Goal: Task Accomplishment & Management: Use online tool/utility

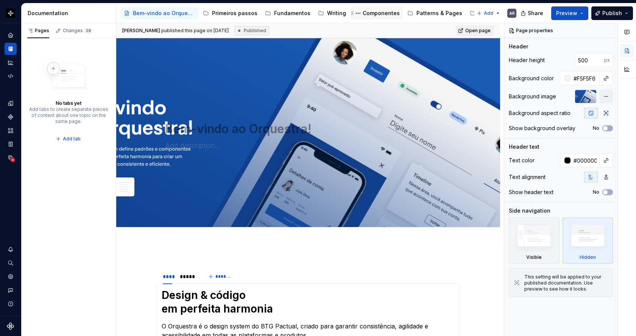
click at [363, 11] on div "Componentes" at bounding box center [381, 13] width 37 height 8
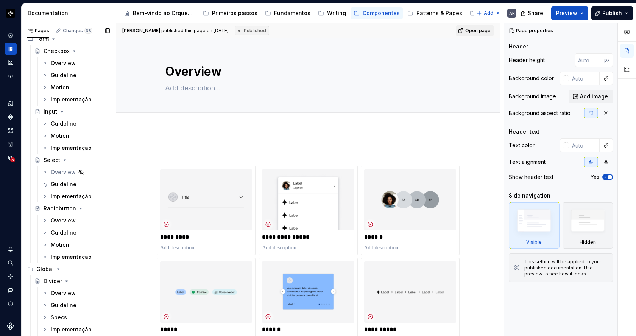
scroll to position [2177, 0]
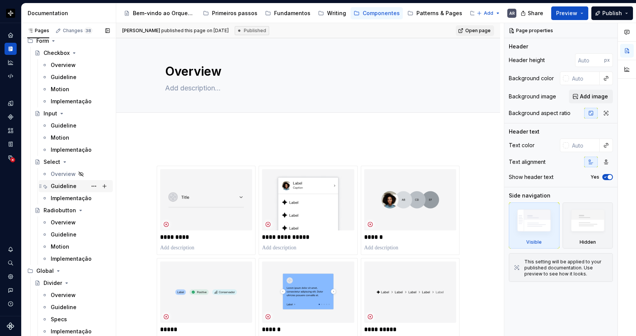
click at [61, 187] on div "Guideline" at bounding box center [64, 186] width 26 height 8
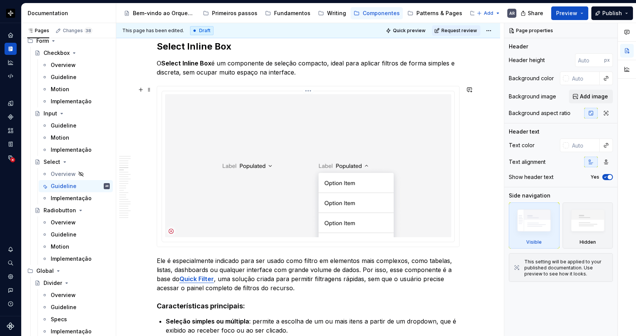
scroll to position [944, 0]
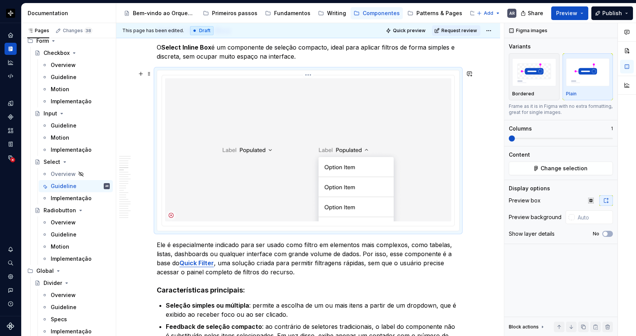
click at [384, 148] on img at bounding box center [308, 149] width 286 height 143
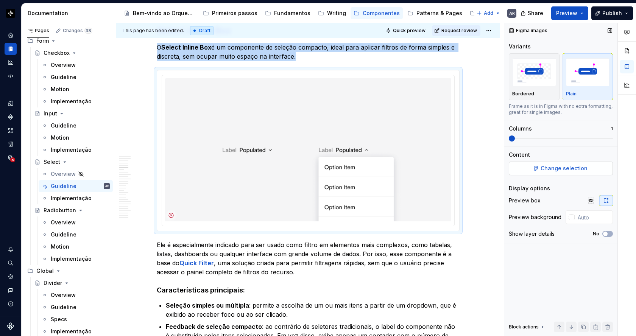
click at [563, 167] on span "Change selection" at bounding box center [564, 169] width 47 height 8
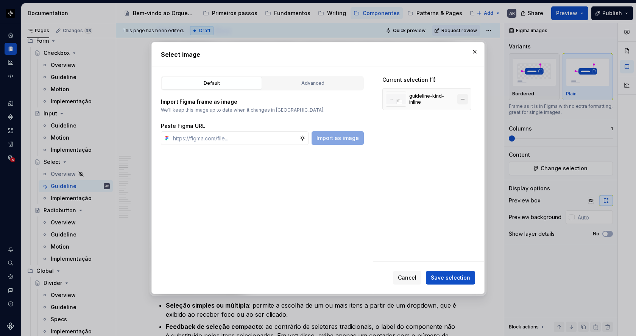
click at [463, 100] on button "button" at bounding box center [462, 99] width 11 height 11
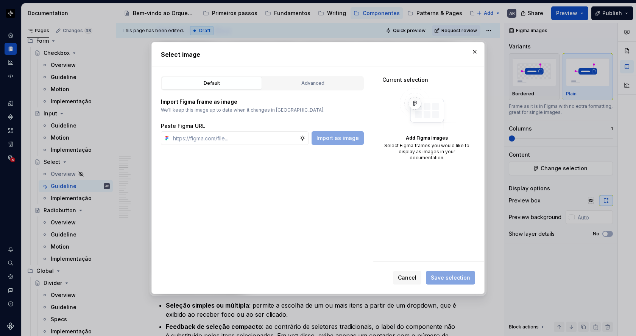
click at [252, 112] on p "We’ll keep this image up to date when it changes in [GEOGRAPHIC_DATA]." at bounding box center [262, 110] width 203 height 6
click at [310, 86] on div "Advanced" at bounding box center [312, 84] width 95 height 8
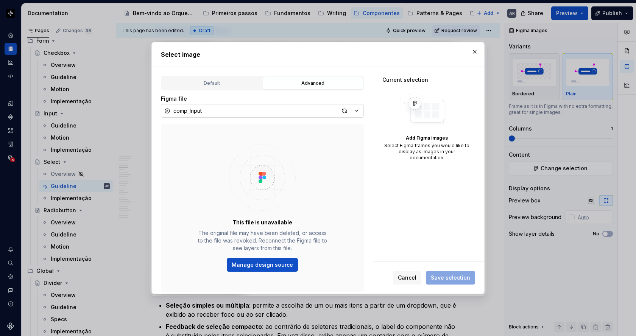
click at [300, 109] on button "comp_Input" at bounding box center [262, 111] width 203 height 14
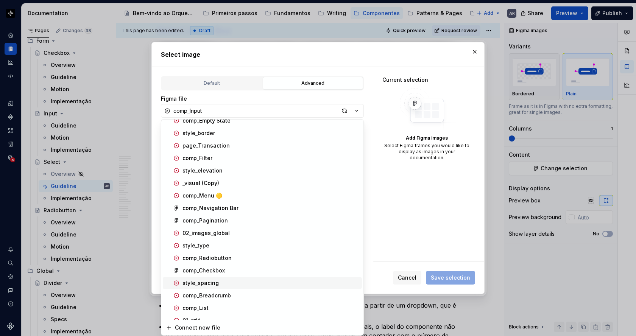
scroll to position [0, 0]
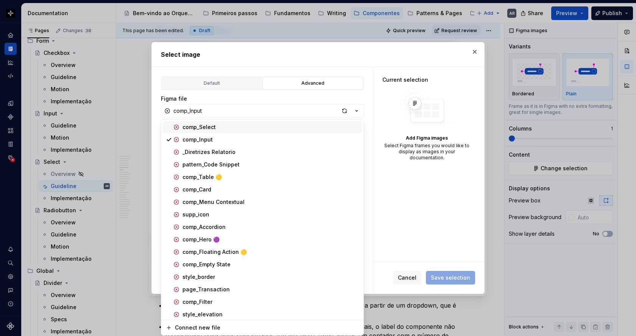
click at [229, 125] on div "comp_Select" at bounding box center [270, 127] width 176 height 8
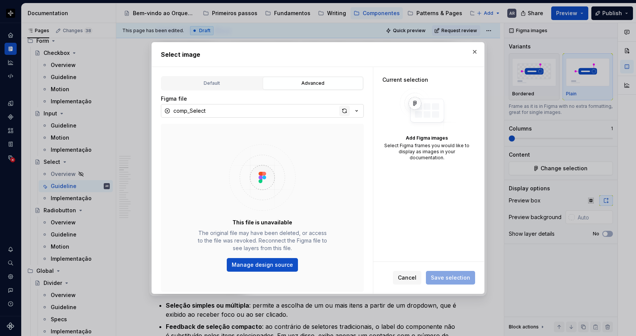
click at [345, 111] on div "button" at bounding box center [344, 111] width 11 height 11
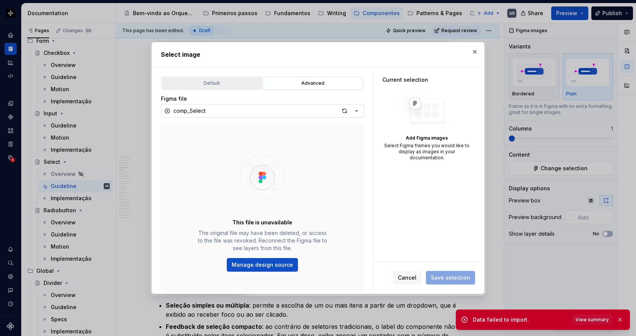
click at [235, 87] on div "Default" at bounding box center [211, 84] width 95 height 8
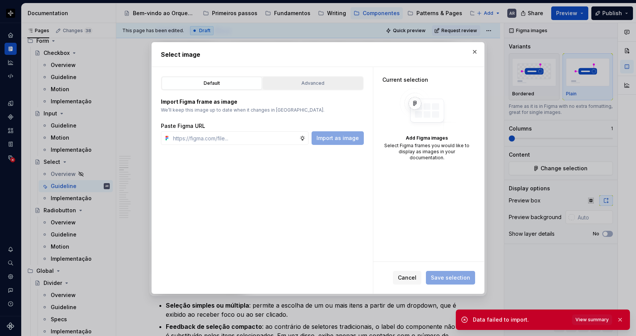
click at [317, 87] on button "Advanced" at bounding box center [313, 83] width 100 height 13
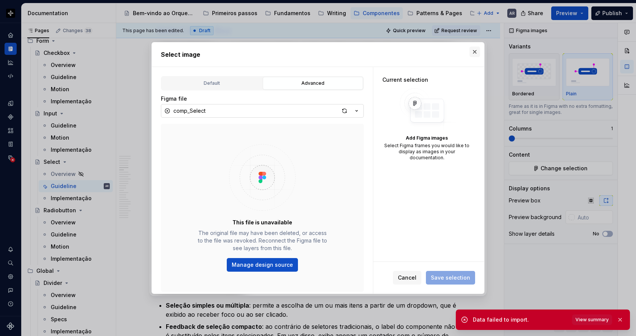
click at [474, 53] on button "button" at bounding box center [474, 52] width 11 height 11
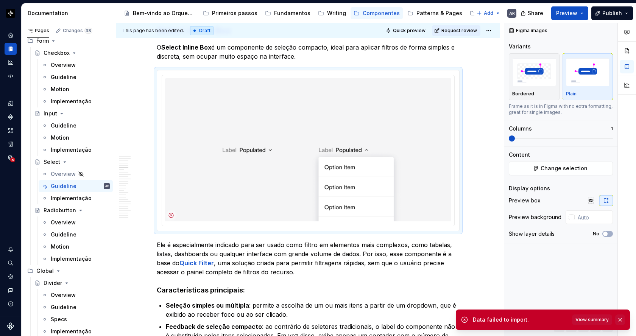
click at [619, 319] on button "button" at bounding box center [620, 320] width 10 height 11
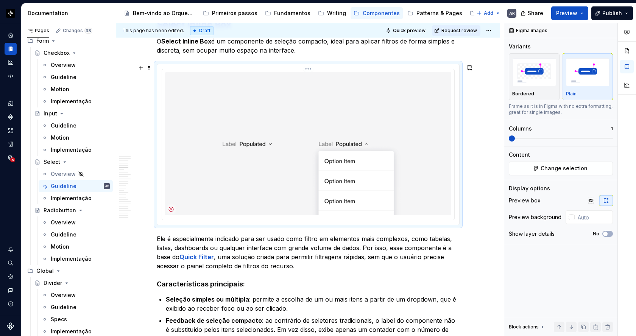
scroll to position [950, 0]
click at [150, 66] on span at bounding box center [149, 67] width 6 height 11
click at [165, 78] on div "Duplicate" at bounding box center [186, 79] width 49 height 8
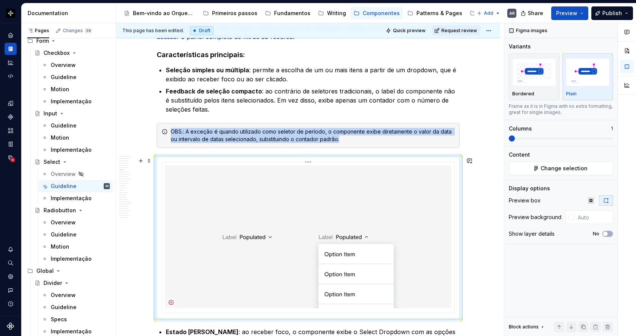
scroll to position [1194, 0]
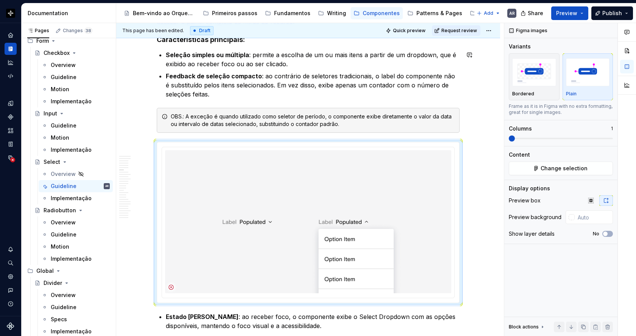
drag, startPoint x: 151, startPoint y: 42, endPoint x: 350, endPoint y: 0, distance: 203.9
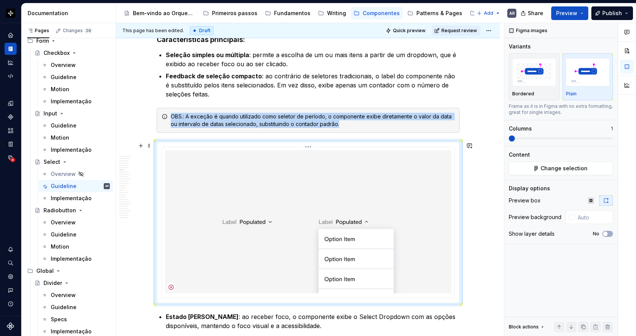
click at [350, 248] on img at bounding box center [308, 221] width 286 height 143
click at [553, 169] on span "Change selection" at bounding box center [564, 169] width 47 height 8
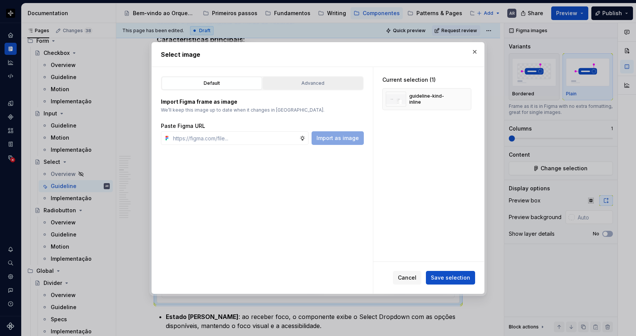
click at [306, 88] on button "Advanced" at bounding box center [313, 83] width 100 height 13
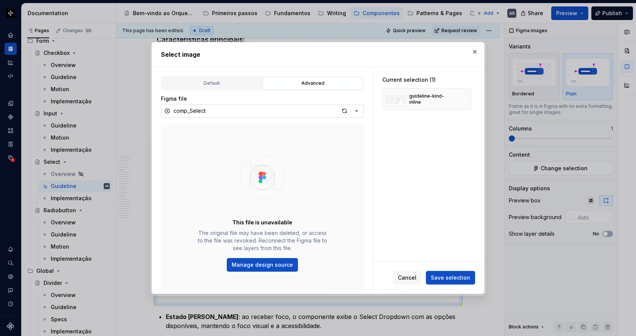
click at [243, 114] on button "comp_Select" at bounding box center [262, 111] width 203 height 14
click at [425, 236] on div "Select image Default Advanced Import Figma frame as image We’ll keep this image…" at bounding box center [318, 168] width 636 height 336
click at [405, 277] on span "Cancel" at bounding box center [407, 278] width 19 height 8
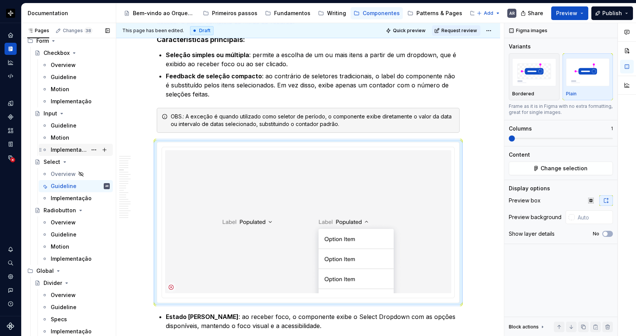
type textarea "*"
click at [284, 145] on div at bounding box center [308, 222] width 302 height 161
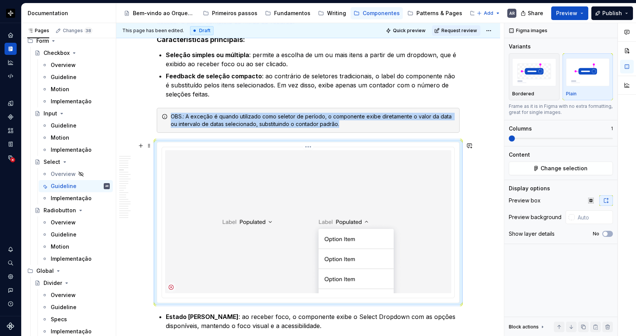
click at [289, 175] on img at bounding box center [308, 221] width 286 height 143
click at [546, 169] on span "Change selection" at bounding box center [564, 169] width 47 height 8
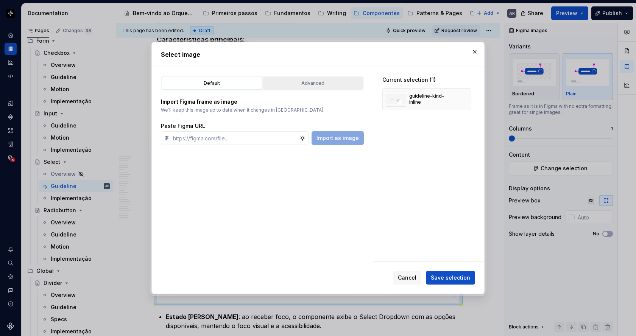
click at [301, 86] on div "Advanced" at bounding box center [312, 84] width 95 height 8
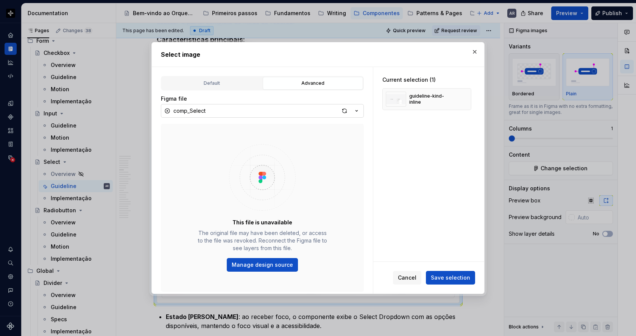
click at [276, 111] on button "comp_Select" at bounding box center [262, 111] width 203 height 14
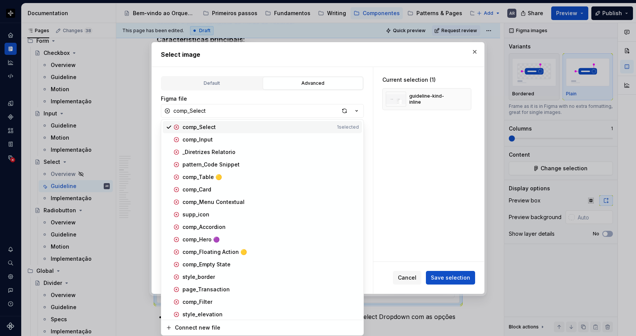
click at [421, 169] on div "Select image Default Advanced Import Figma frame as image We’ll keep this image…" at bounding box center [318, 168] width 636 height 336
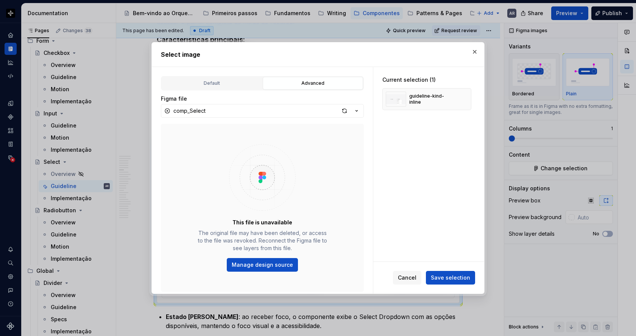
type textarea "*"
click at [473, 50] on button "button" at bounding box center [474, 52] width 11 height 11
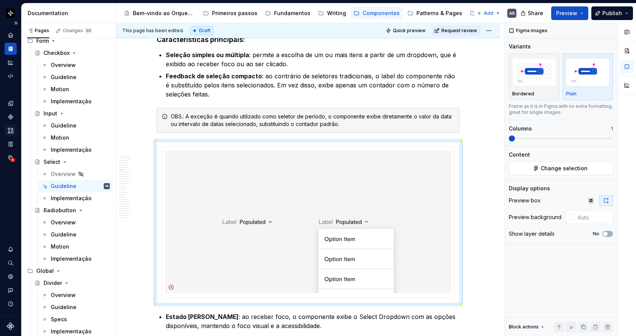
click at [9, 131] on icon "Assets" at bounding box center [10, 130] width 7 height 7
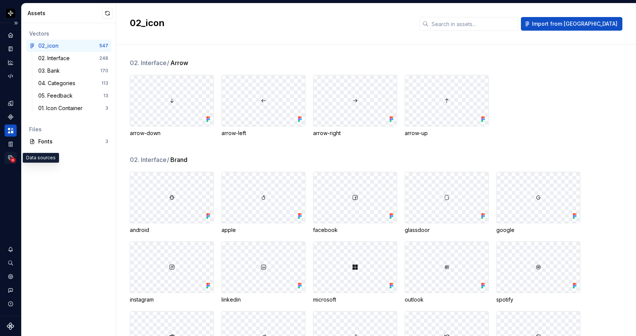
click at [11, 160] on circle "Data sources" at bounding box center [12, 160] width 5 height 5
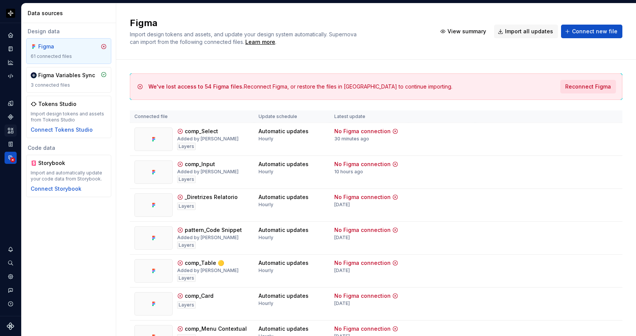
click at [588, 87] on span "Reconnect Figma" at bounding box center [588, 87] width 46 height 8
click at [485, 56] on div "Figma Import design tokens and assets, and update your design system automatica…" at bounding box center [376, 31] width 520 height 56
click at [478, 30] on span "View summary" at bounding box center [467, 32] width 39 height 8
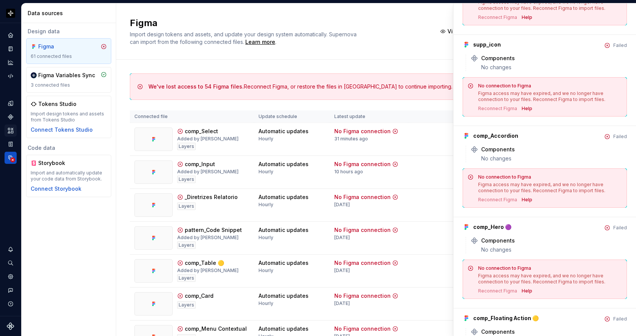
scroll to position [1151, 0]
click at [418, 31] on div "Figma Import design tokens and assets, and update your design system automatica…" at bounding box center [279, 31] width 298 height 29
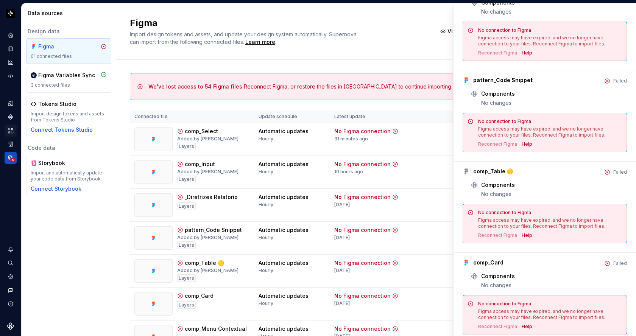
scroll to position [0, 0]
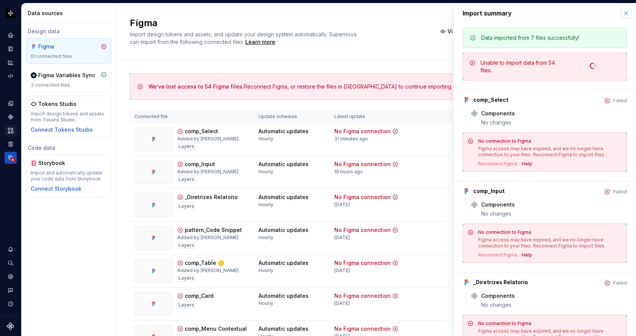
click at [625, 12] on button "button" at bounding box center [626, 13] width 11 height 11
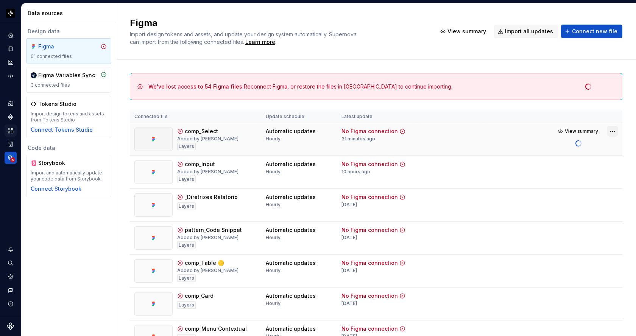
click at [612, 133] on html "Orquestra AR Design system data Data sources Design data Figma 61 connected fil…" at bounding box center [318, 168] width 636 height 336
click at [549, 51] on html "Orquestra AR Design system data Data sources Design data Figma 61 connected fil…" at bounding box center [318, 168] width 636 height 336
click at [529, 58] on div "Figma Import design tokens and assets, and update your design system automatica…" at bounding box center [376, 31] width 520 height 56
click at [612, 131] on html "Orquestra AR Design system data Data sources Design data Figma 61 connected fil…" at bounding box center [318, 168] width 636 height 336
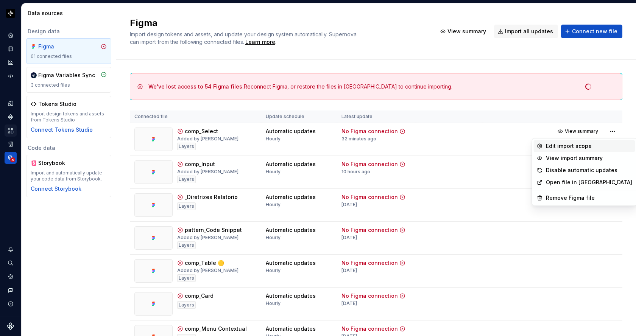
click at [574, 146] on div "Edit import scope" at bounding box center [589, 146] width 86 height 8
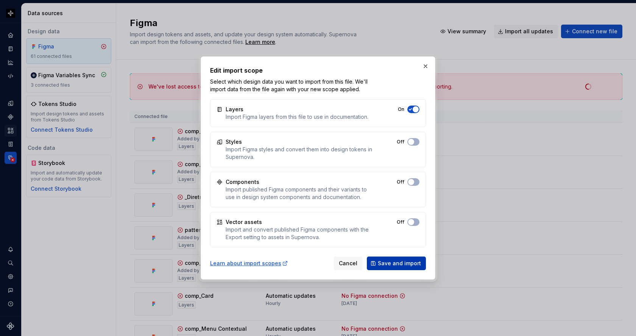
click at [394, 267] on button "Save and import" at bounding box center [396, 264] width 59 height 14
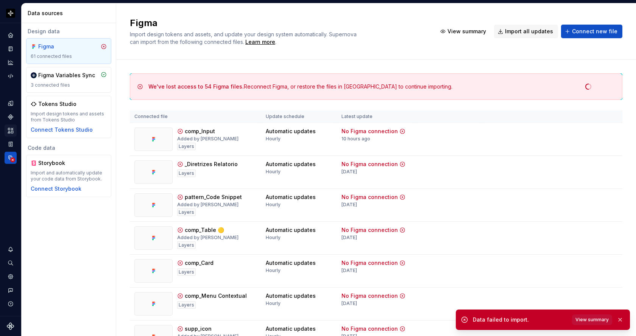
click at [594, 322] on span "View summary" at bounding box center [591, 320] width 33 height 6
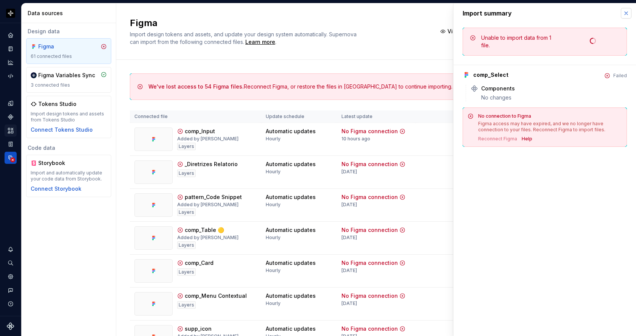
click at [625, 13] on button "button" at bounding box center [626, 13] width 11 height 11
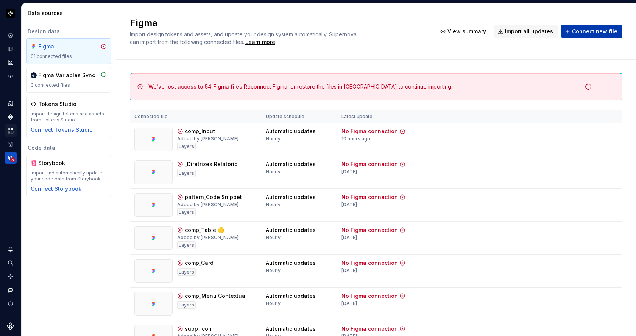
click at [598, 32] on span "Connect new file" at bounding box center [594, 32] width 45 height 8
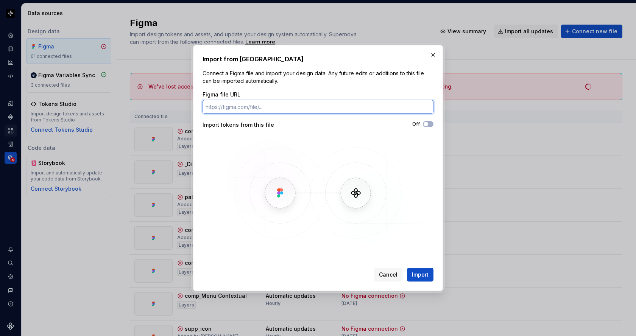
click at [347, 108] on input "Figma file URL" at bounding box center [318, 107] width 231 height 14
paste input "[URL][DOMAIN_NAME]"
type input "[URL][DOMAIN_NAME]"
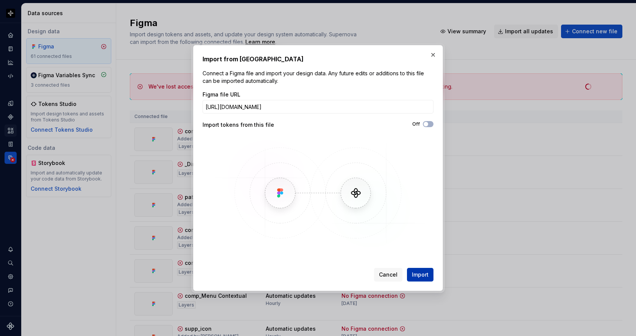
scroll to position [0, 0]
click at [425, 277] on span "Import" at bounding box center [420, 275] width 17 height 8
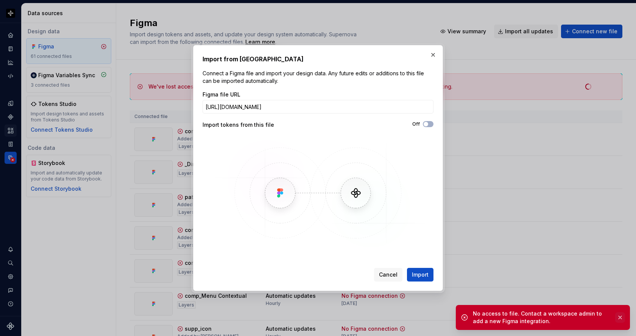
click at [619, 318] on button "button" at bounding box center [620, 317] width 10 height 11
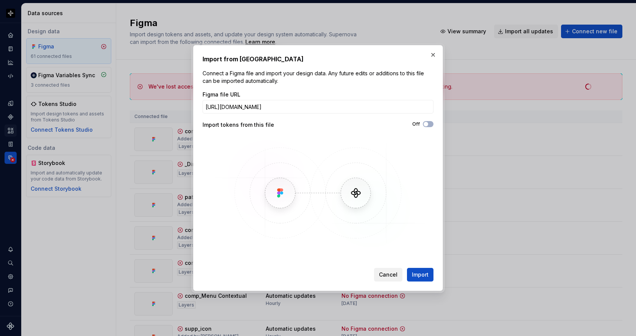
click at [386, 270] on button "Cancel" at bounding box center [388, 275] width 28 height 14
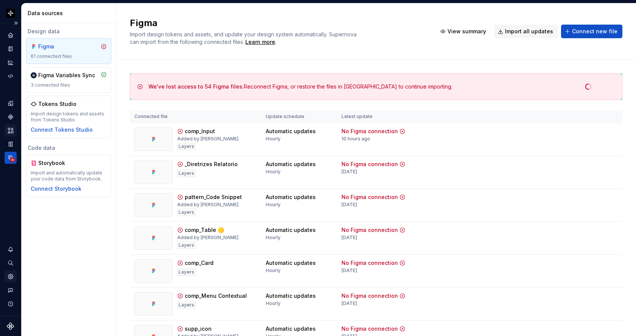
click at [11, 276] on icon "Settings" at bounding box center [10, 276] width 7 height 7
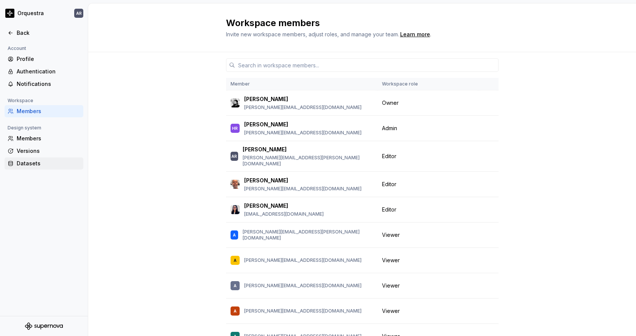
click at [41, 164] on div "Datasets" at bounding box center [49, 164] width 64 height 8
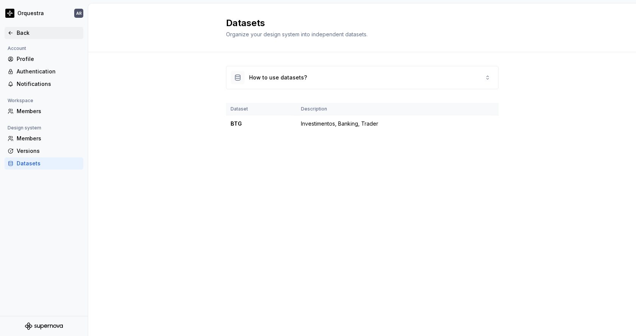
click at [16, 32] on div "Back" at bounding box center [44, 33] width 73 height 8
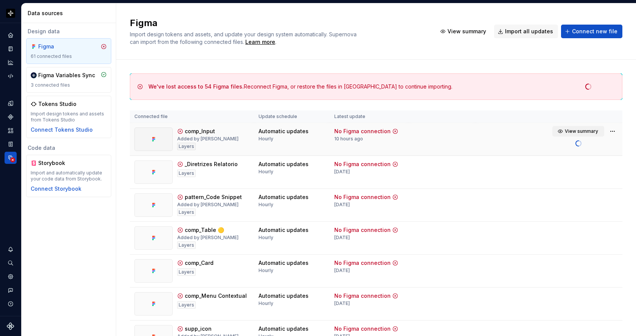
click at [589, 133] on span "View summary" at bounding box center [581, 131] width 33 height 6
click at [576, 131] on span "View summary" at bounding box center [581, 131] width 33 height 6
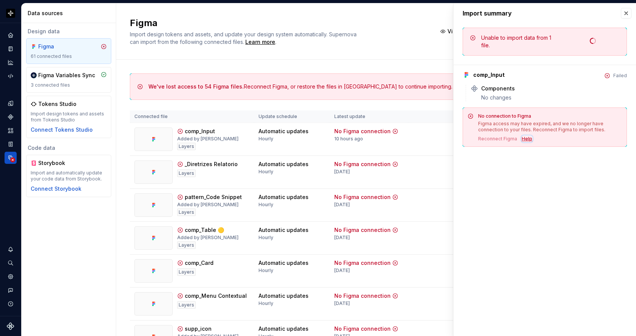
click at [525, 138] on div "Help" at bounding box center [527, 139] width 11 height 6
click at [416, 134] on td at bounding box center [442, 139] width 67 height 33
click at [625, 13] on button "button" at bounding box center [626, 13] width 11 height 11
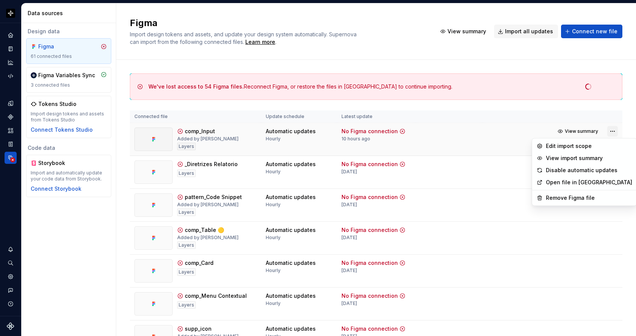
click at [614, 130] on html "Orquestra AR Design system data Data sources Design data Figma 61 connected fil…" at bounding box center [318, 168] width 636 height 336
click at [575, 145] on div "Edit import scope" at bounding box center [589, 146] width 86 height 8
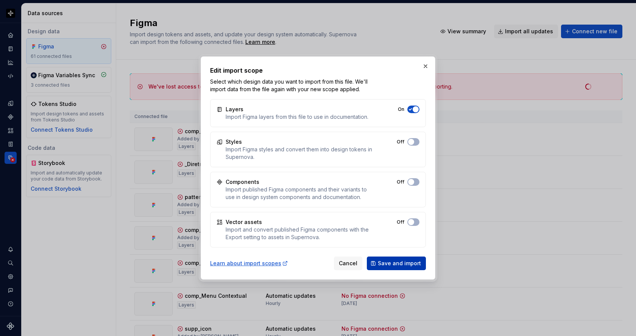
click at [396, 260] on span "Save and import" at bounding box center [399, 264] width 43 height 8
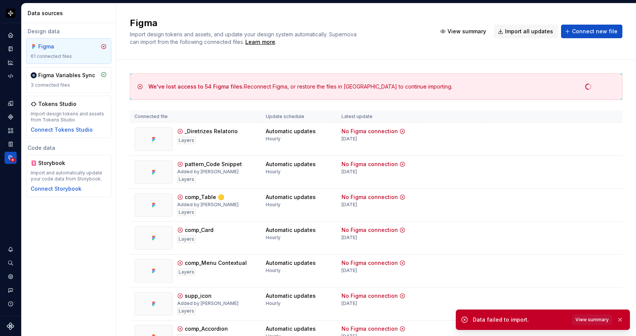
click at [594, 320] on span "View summary" at bounding box center [591, 320] width 33 height 6
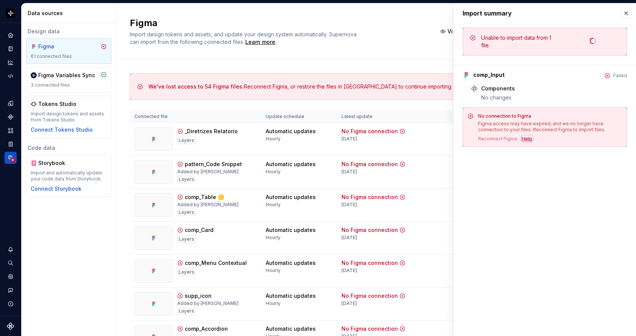
click at [527, 137] on div "Help" at bounding box center [527, 139] width 11 height 6
click at [623, 13] on button "button" at bounding box center [626, 13] width 11 height 11
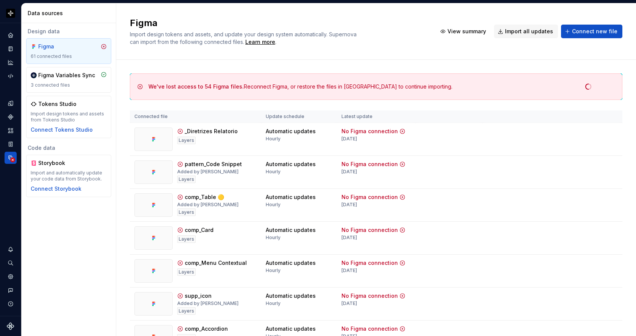
click at [623, 13] on div "Figma Import design tokens and assets, and update your design system automatica…" at bounding box center [376, 31] width 520 height 56
